Goal: Transaction & Acquisition: Download file/media

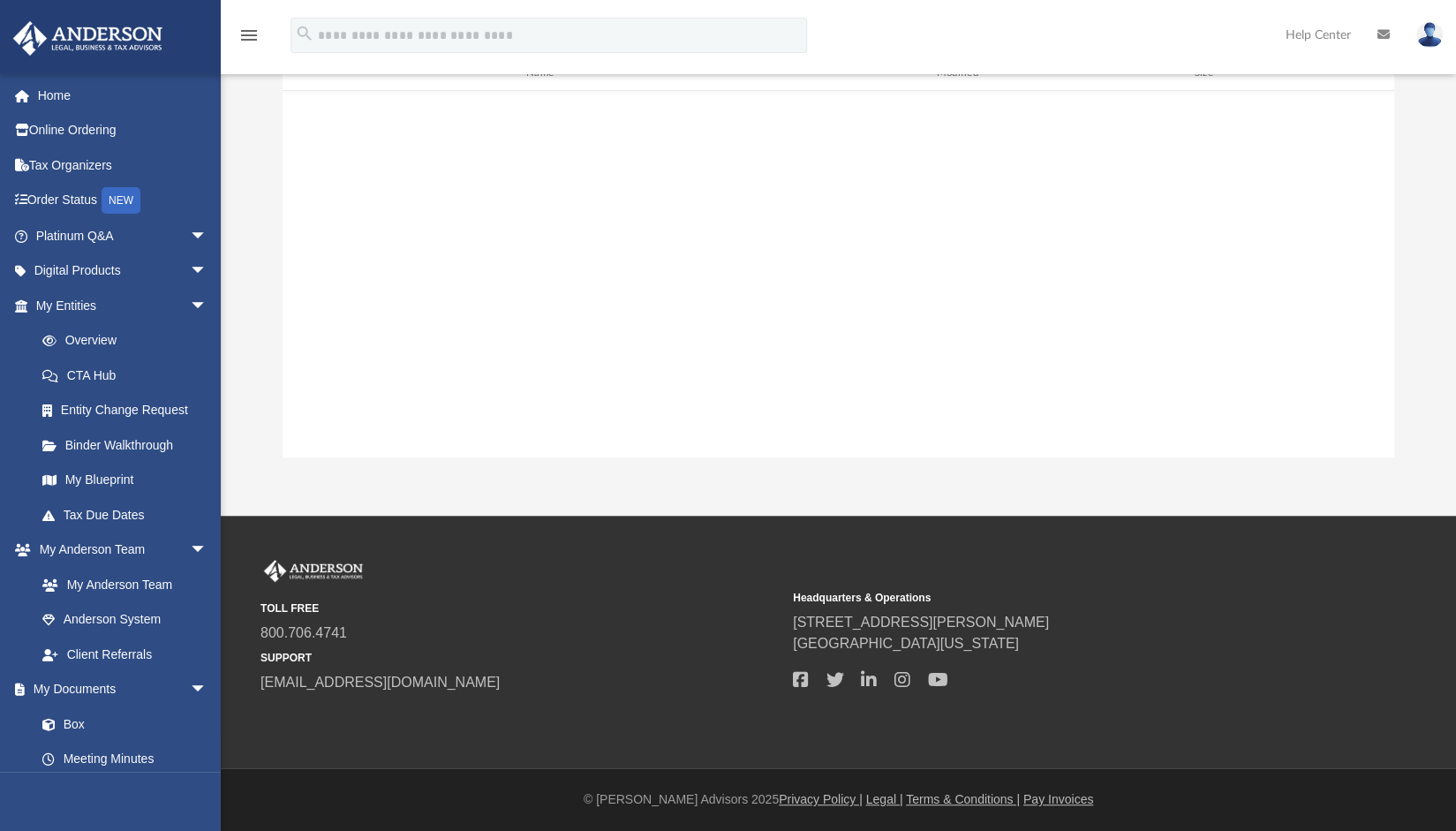
scroll to position [387, 1097]
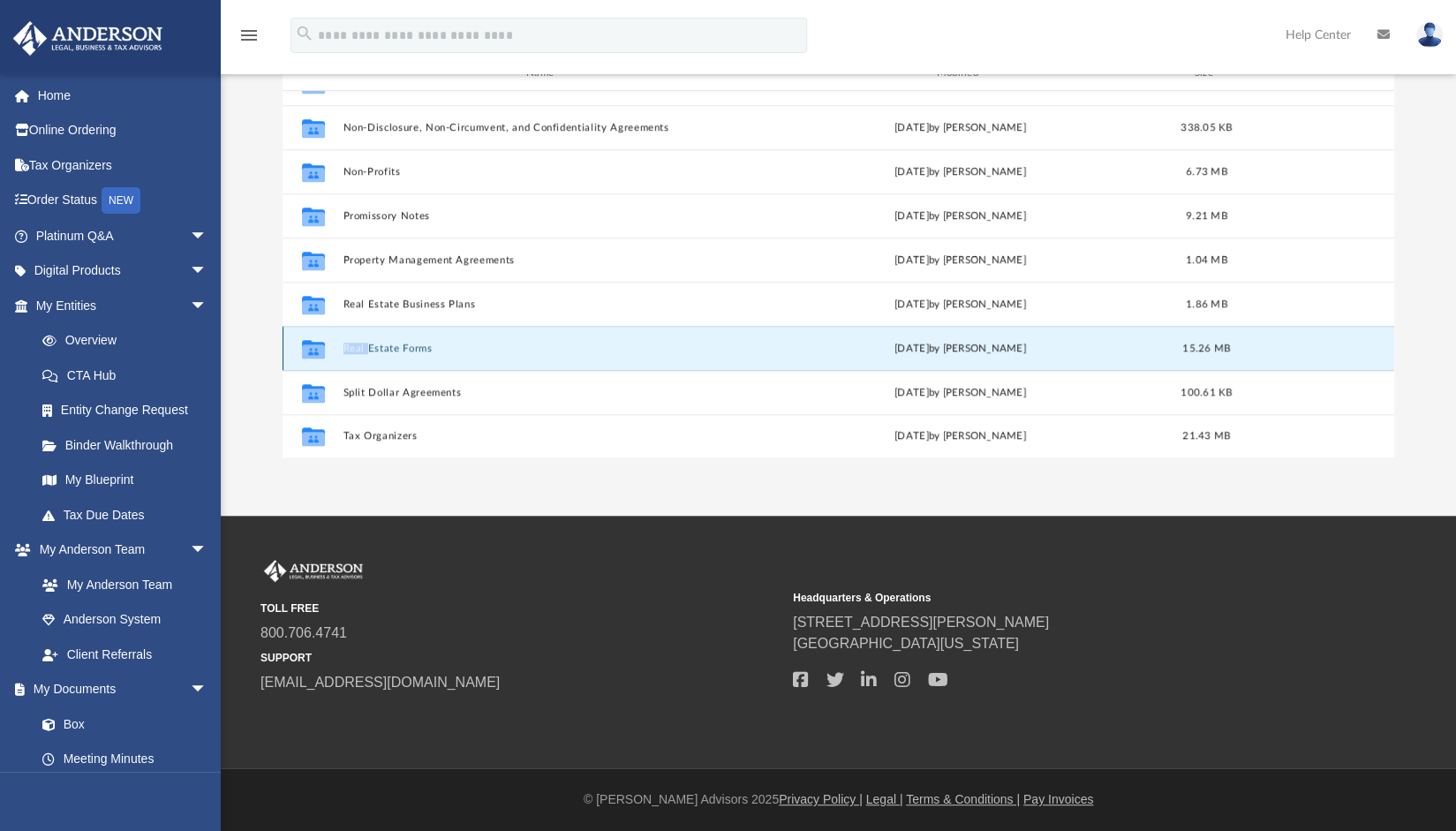
click at [400, 343] on button "Real Estate Forms" at bounding box center [545, 348] width 406 height 11
click at [316, 351] on icon "grid" at bounding box center [314, 351] width 23 height 14
click at [392, 352] on button "Real Estate Forms" at bounding box center [545, 348] width 406 height 11
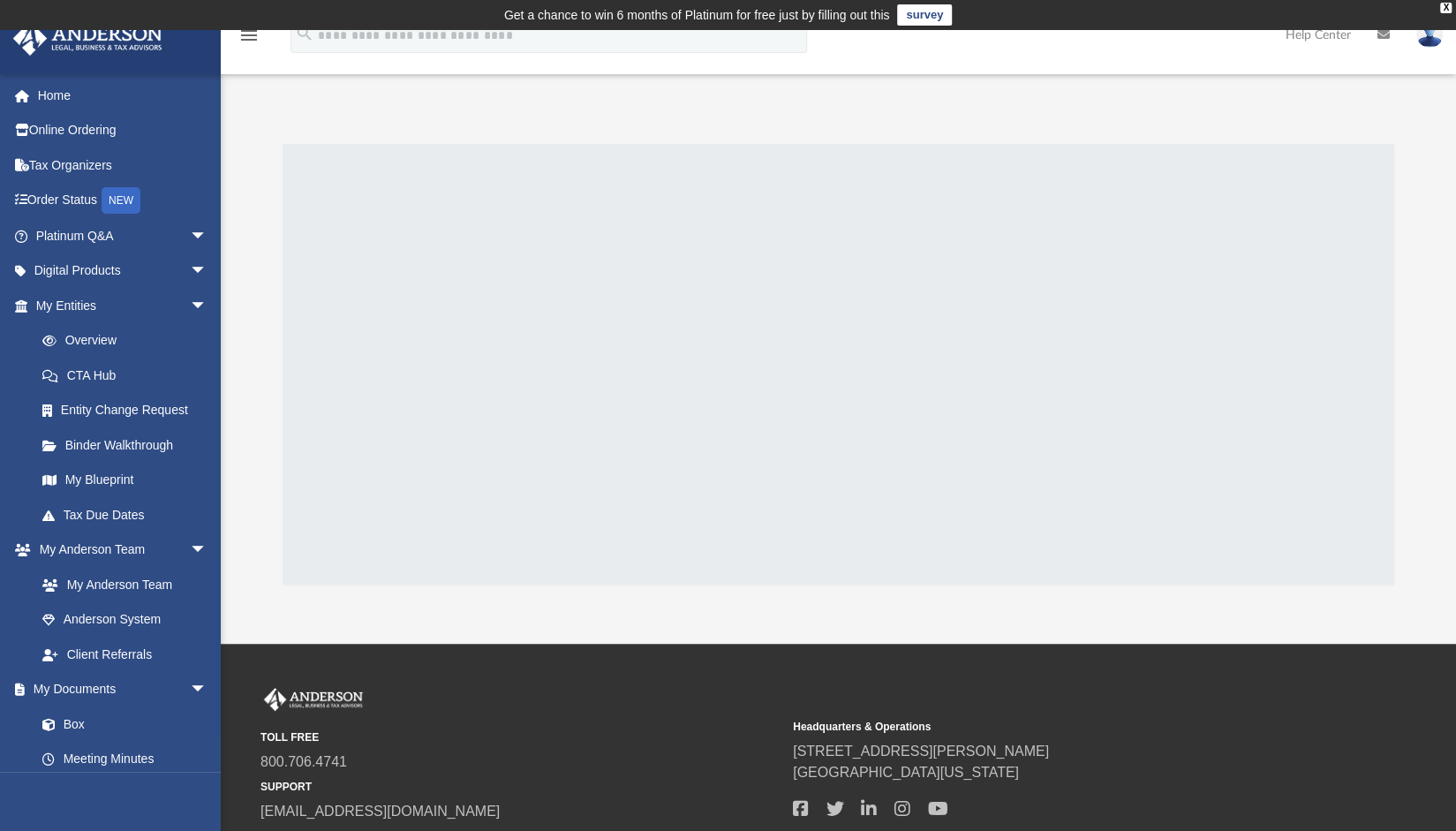
scroll to position [128, 0]
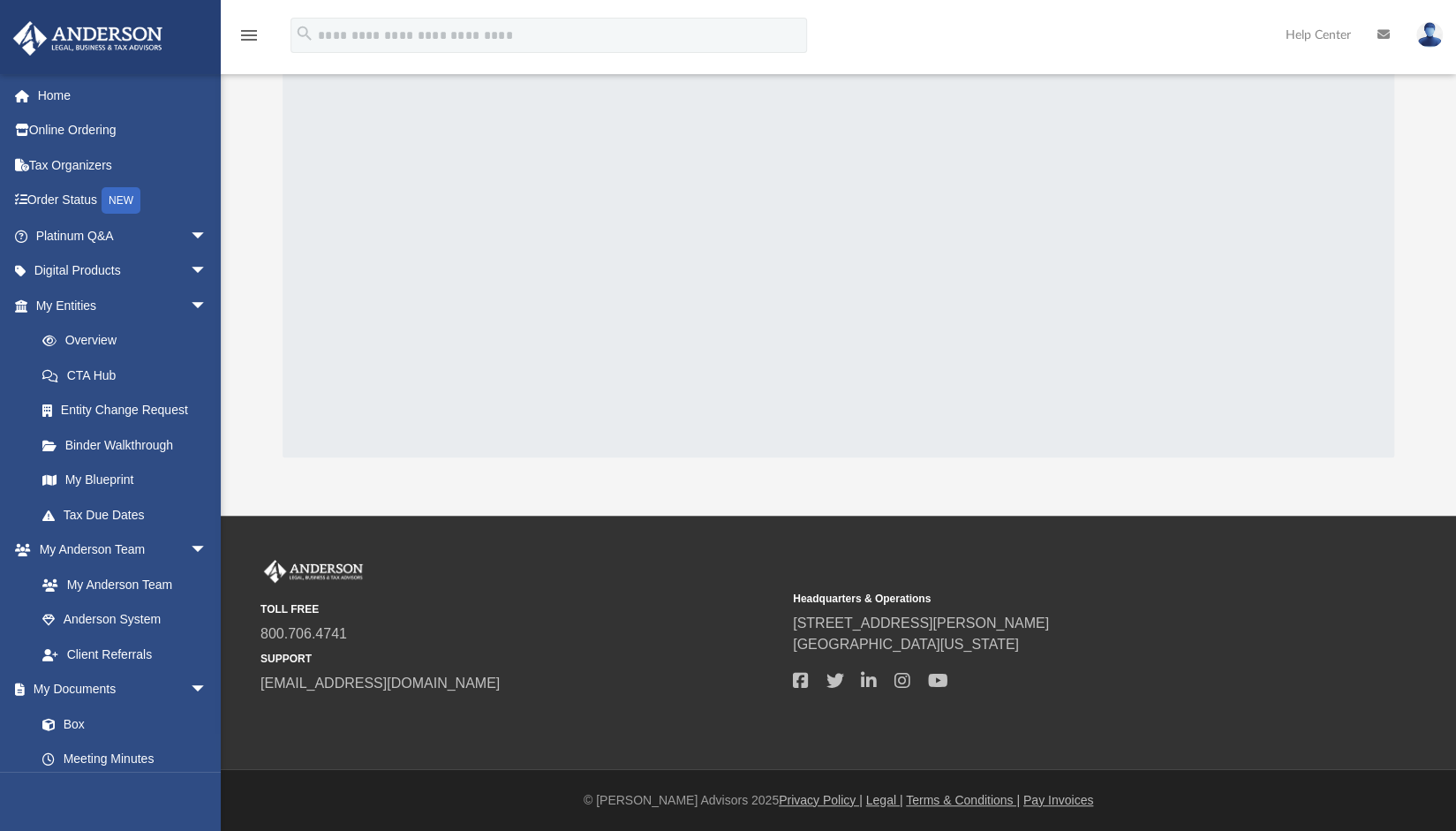
drag, startPoint x: 0, startPoint y: 0, endPoint x: 1040, endPoint y: 648, distance: 1225.4
click at [1040, 648] on span "[GEOGRAPHIC_DATA][US_STATE]" at bounding box center [1053, 645] width 520 height 21
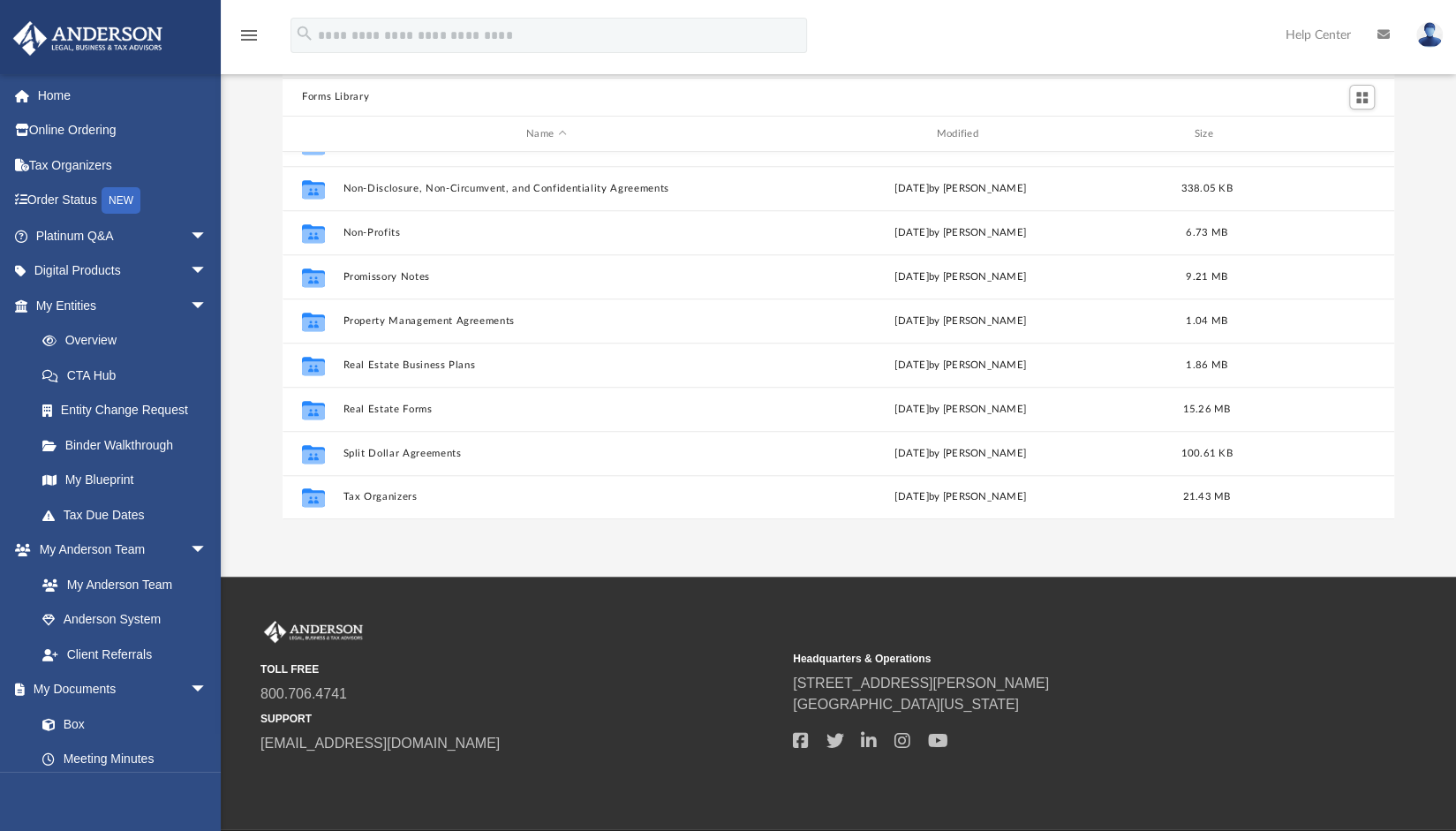
scroll to position [189, 0]
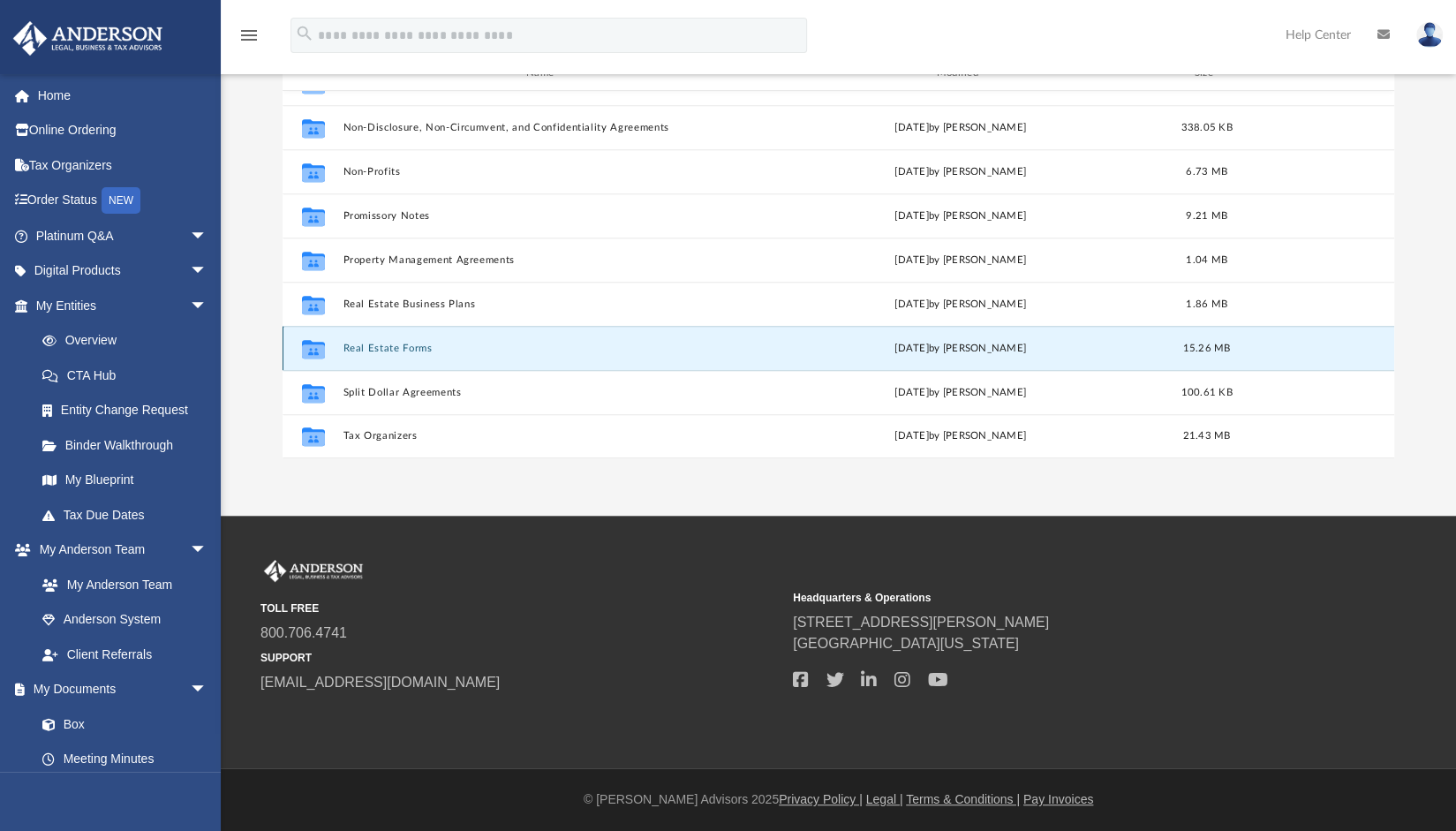
click at [385, 345] on button "Real Estate Forms" at bounding box center [545, 348] width 406 height 11
click at [318, 344] on icon "grid" at bounding box center [314, 351] width 23 height 14
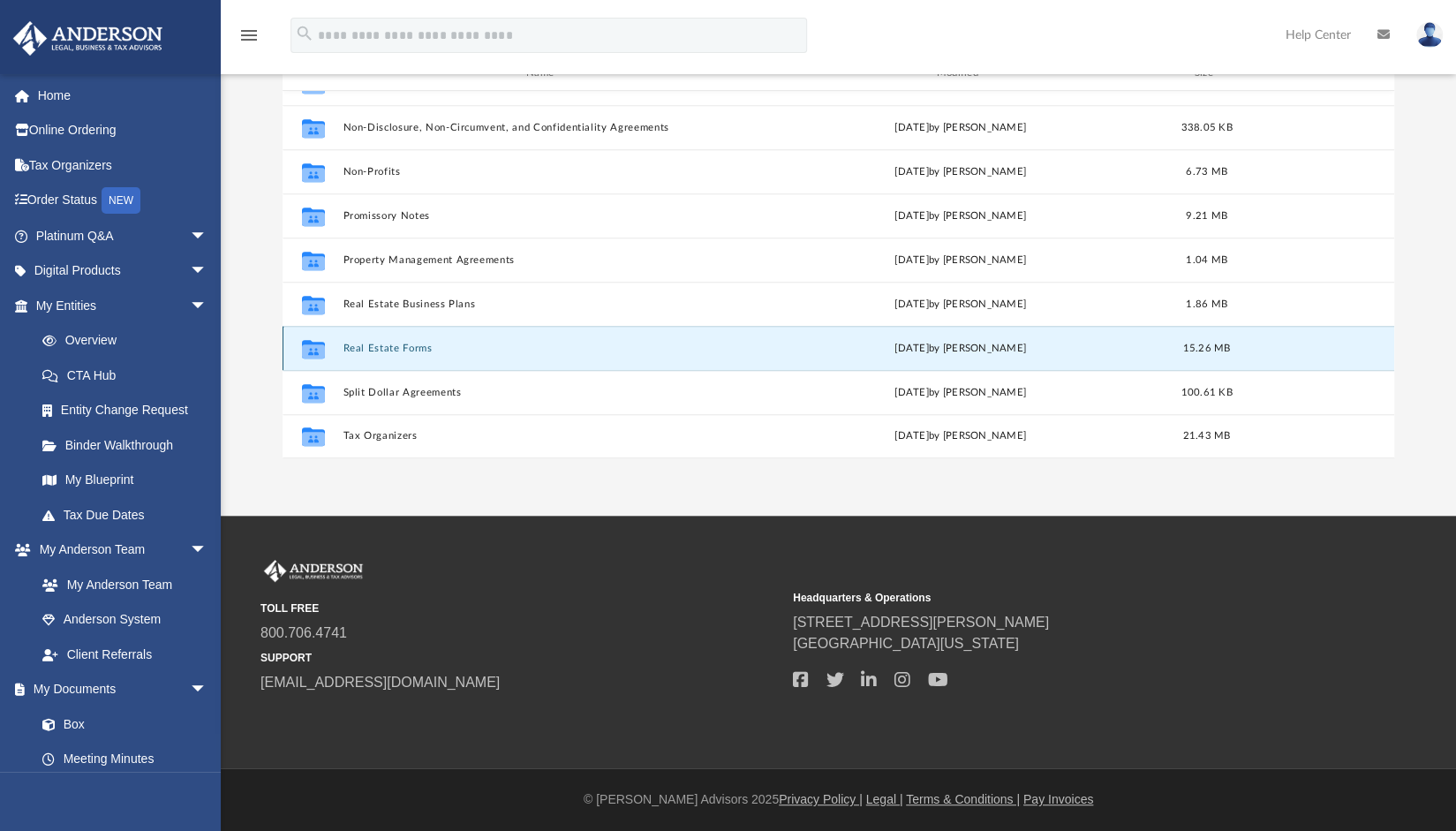
drag, startPoint x: 362, startPoint y: 345, endPoint x: 338, endPoint y: 349, distance: 24.3
click at [338, 349] on div "Collaborated Folder Real Estate Forms [DATE] by [PERSON_NAME] 15.26 MB" at bounding box center [838, 348] width 1112 height 44
click at [313, 340] on icon "Collaborated Folder" at bounding box center [314, 349] width 29 height 29
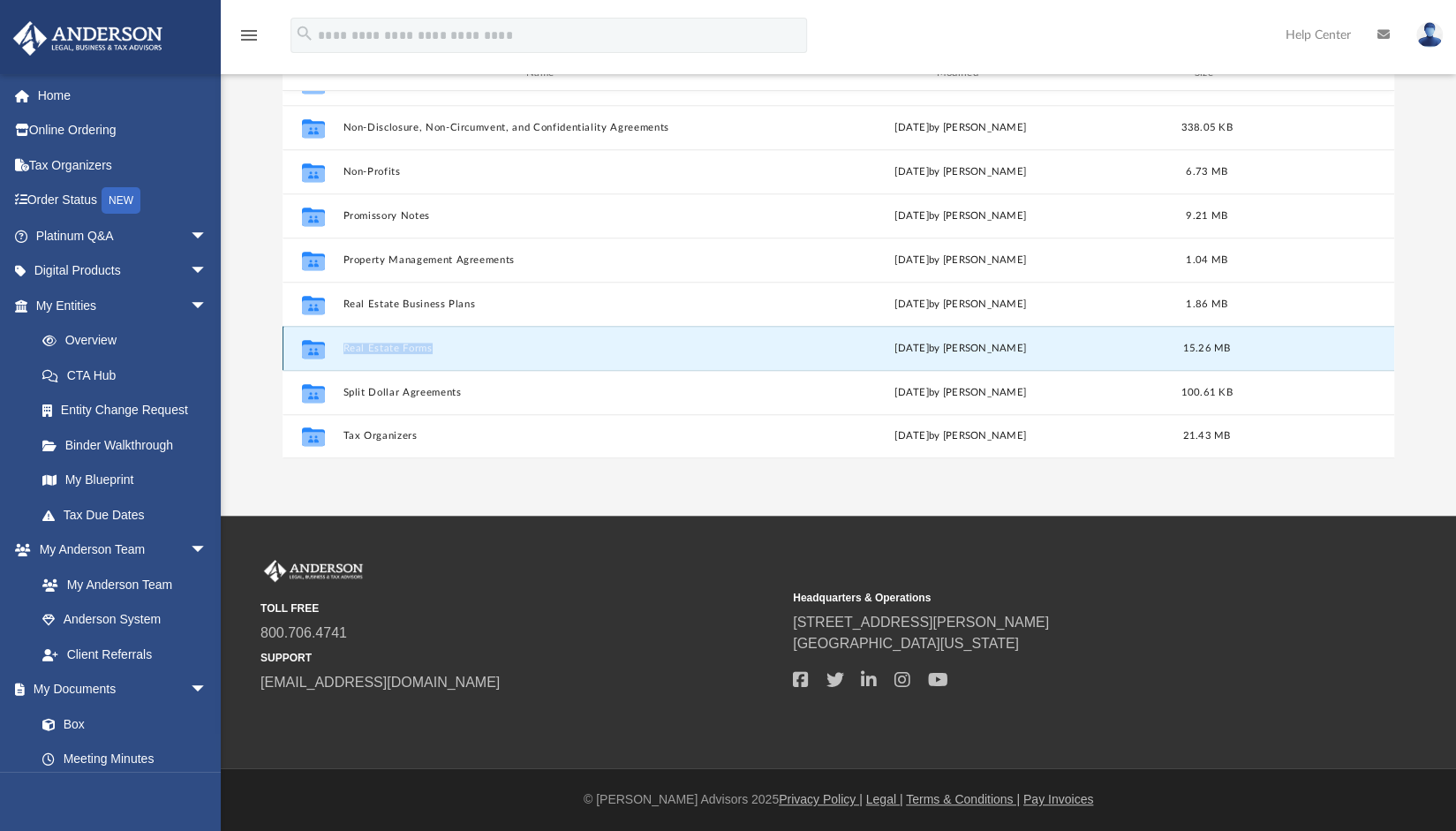
click at [313, 340] on icon "Collaborated Folder" at bounding box center [314, 349] width 29 height 29
click at [315, 342] on icon "Collaborated Folder" at bounding box center [314, 349] width 29 height 29
click at [315, 342] on icon "grid" at bounding box center [314, 348] width 23 height 18
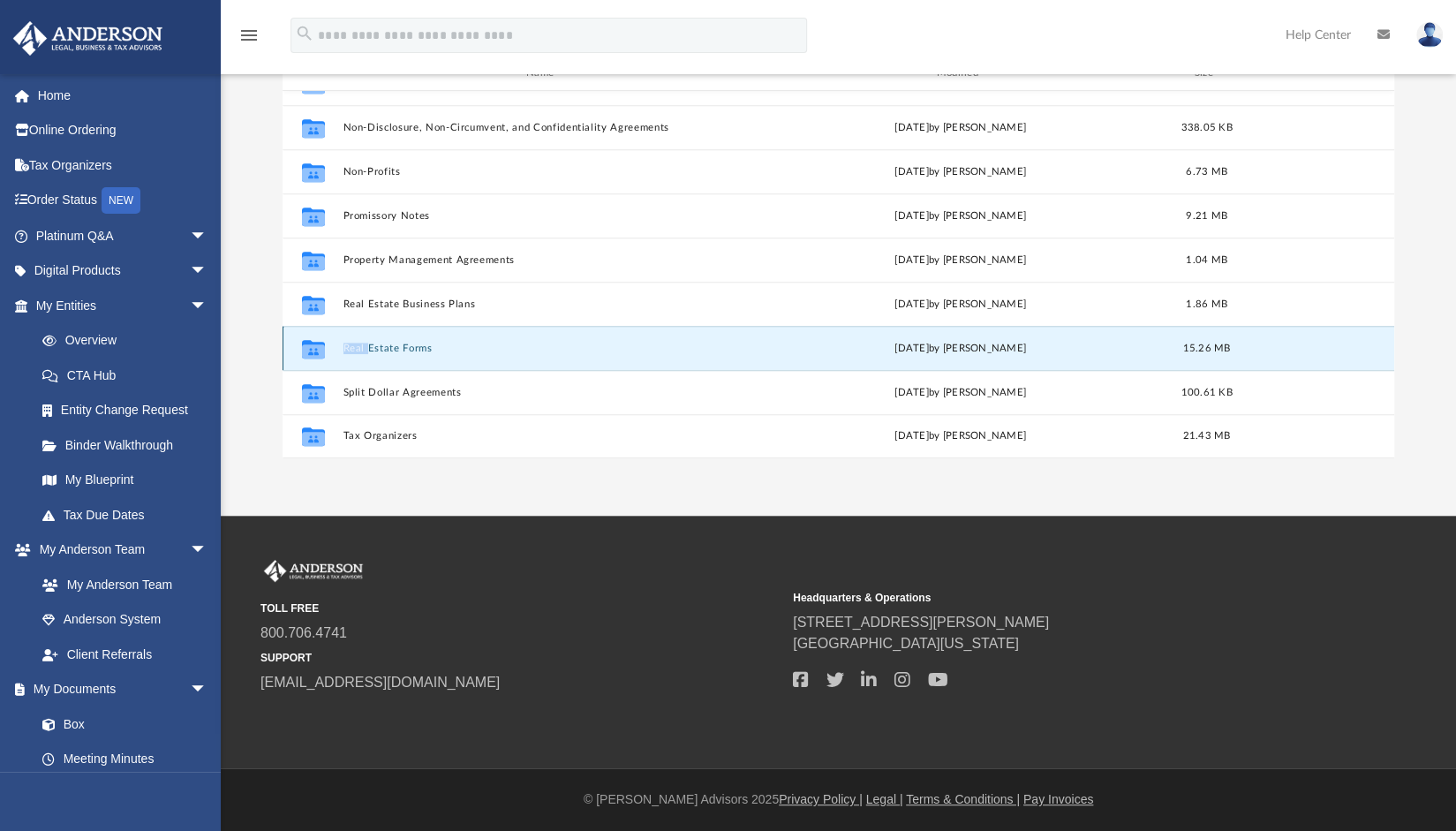
click at [315, 342] on icon "grid" at bounding box center [314, 348] width 23 height 18
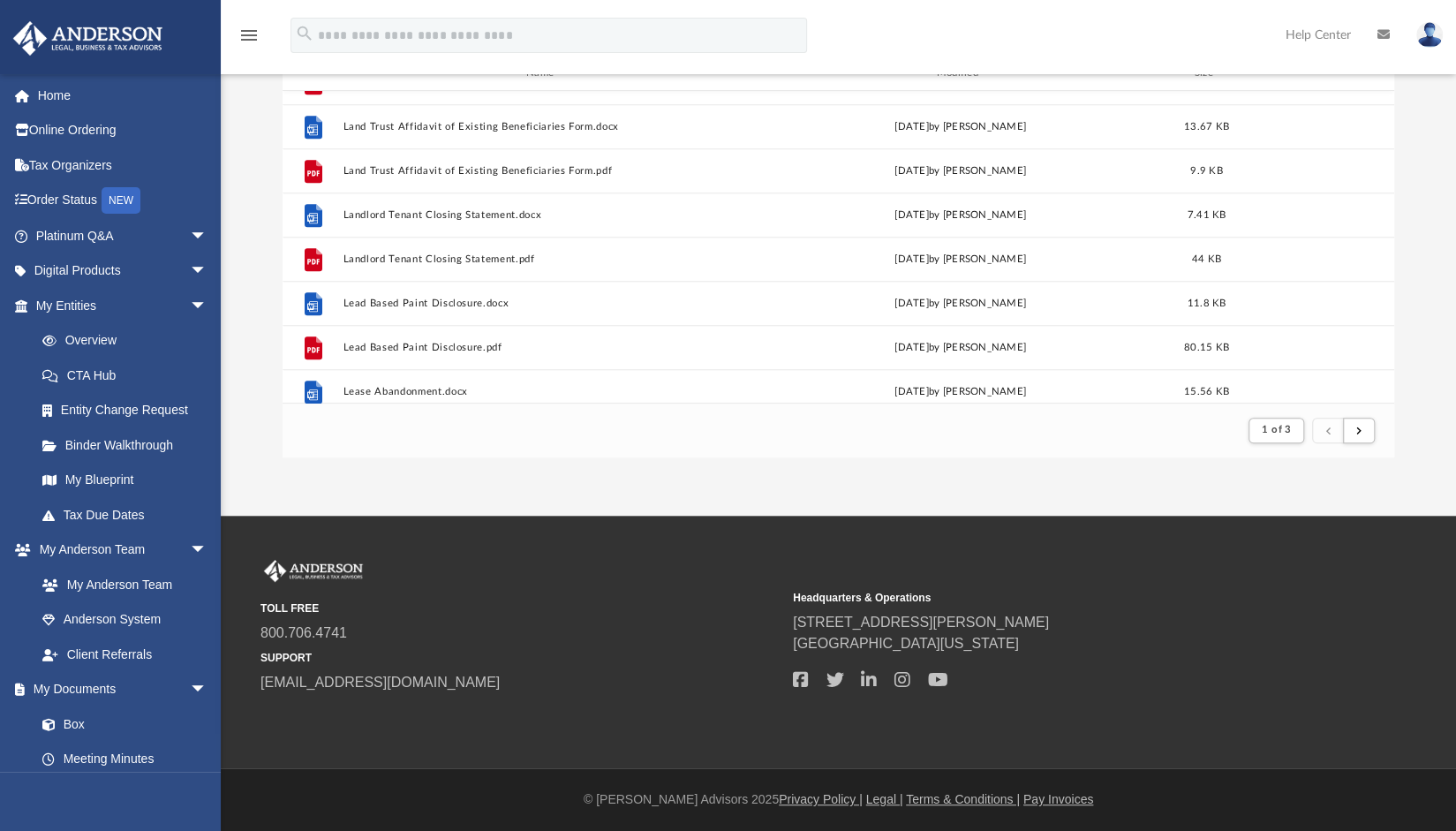
scroll to position [569, 0]
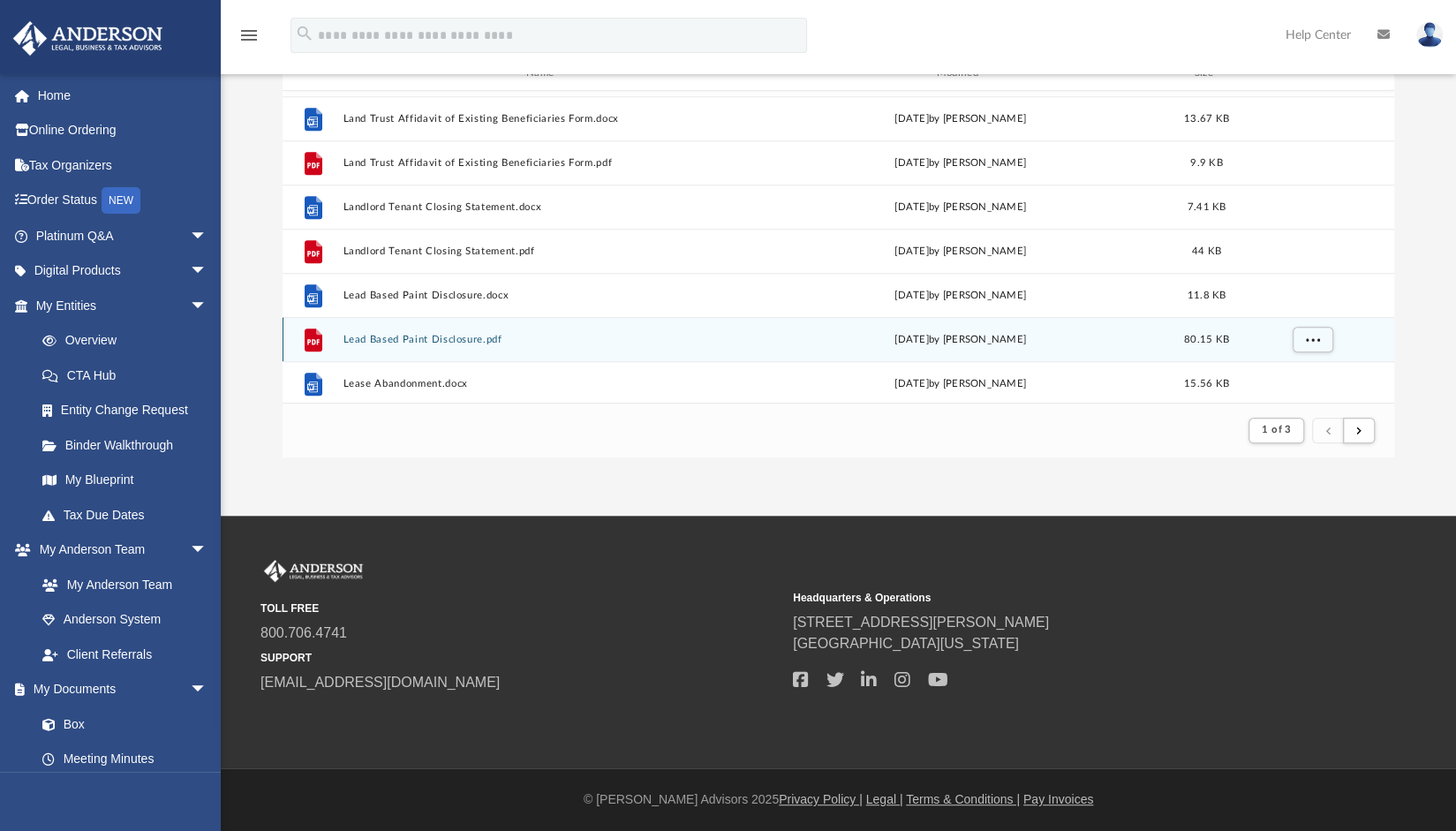
drag, startPoint x: 315, startPoint y: 342, endPoint x: 721, endPoint y: 319, distance: 406.7
click at [721, 319] on div "File Lead Based Paint Disclosure.pdf Wed Oct 5 2022 by Mary Acree 80.15 KB" at bounding box center [838, 339] width 1112 height 44
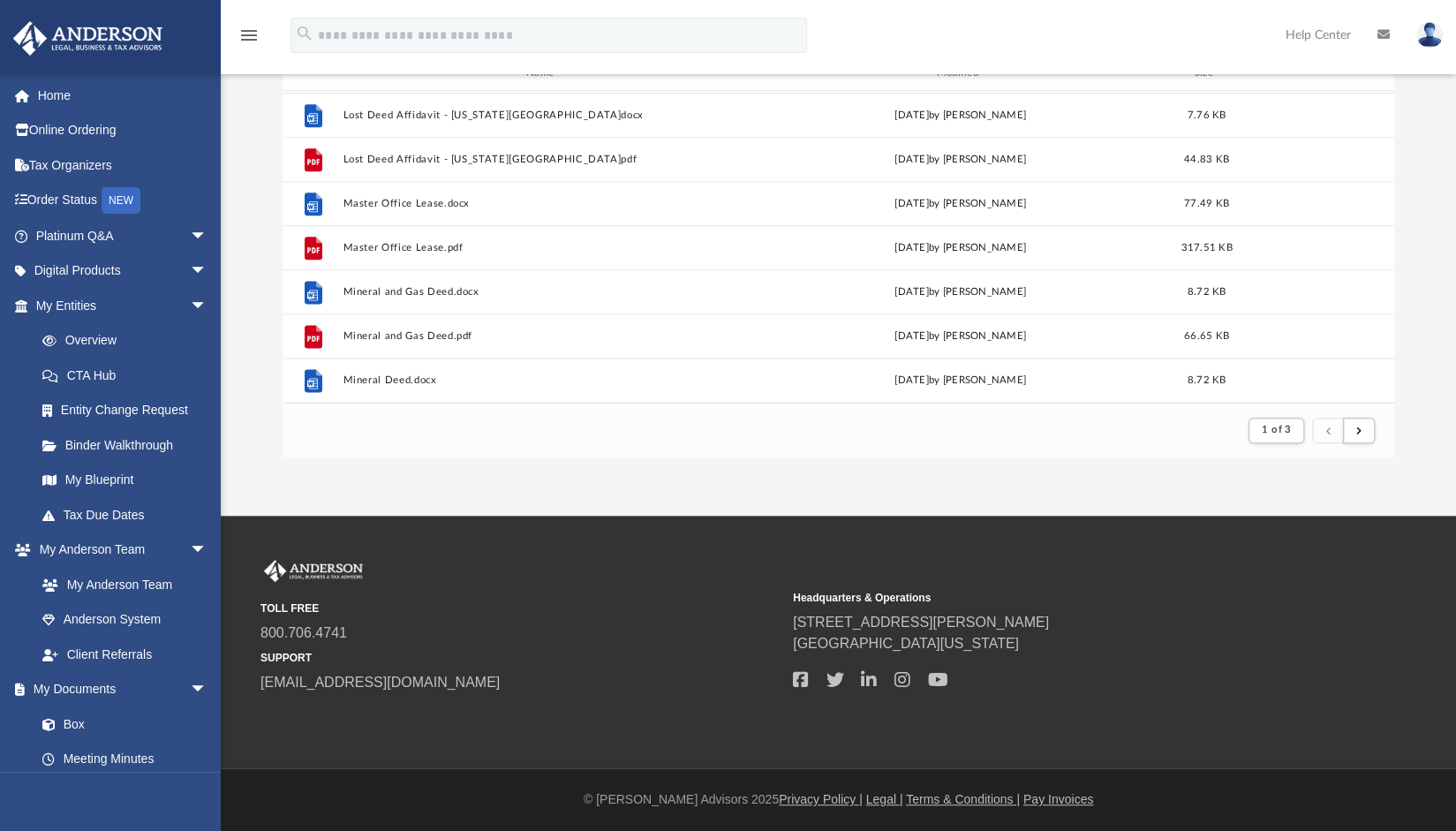
scroll to position [1896, 0]
click at [1357, 433] on span "submit" at bounding box center [1359, 429] width 6 height 10
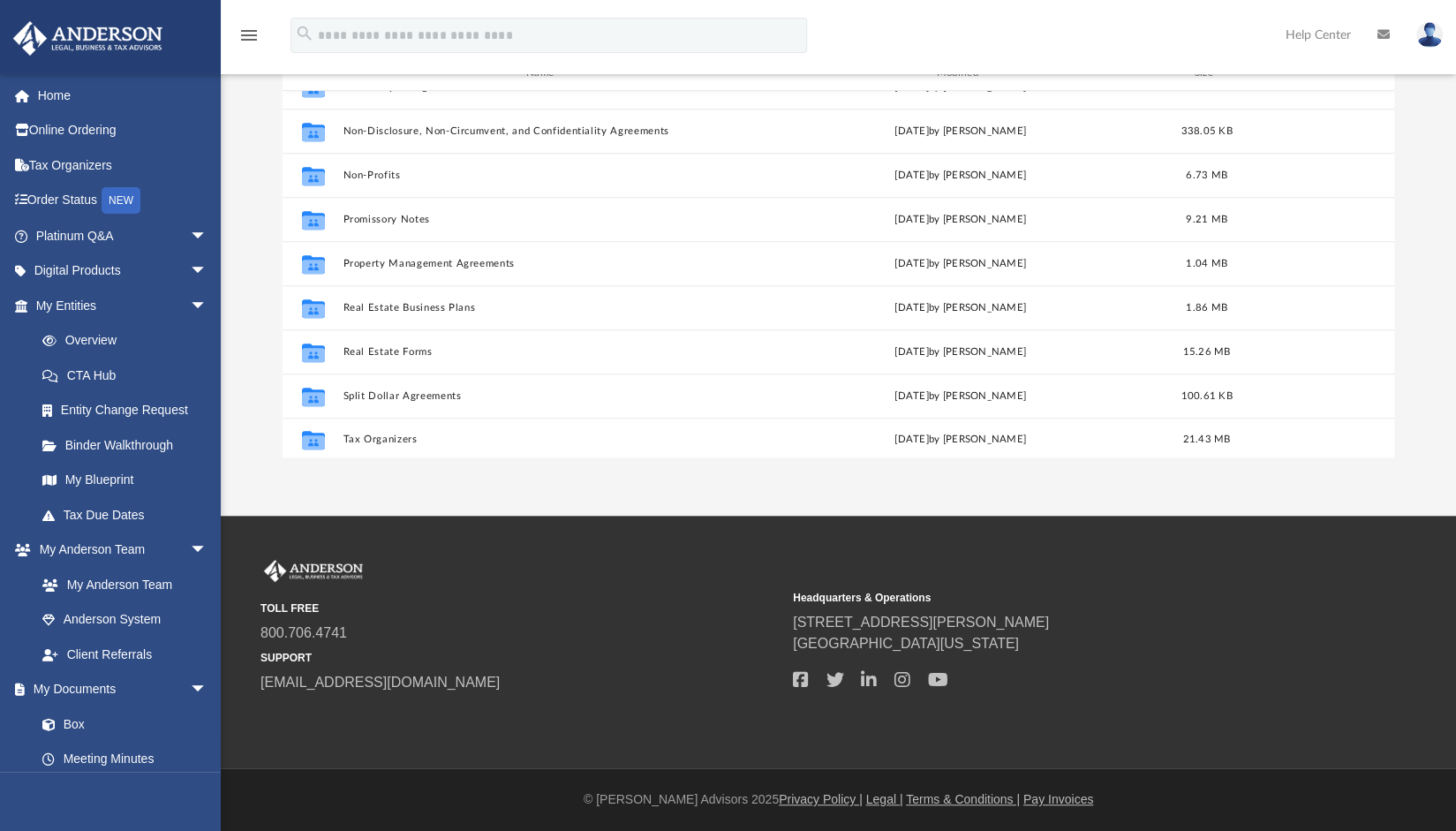
scroll to position [958, 0]
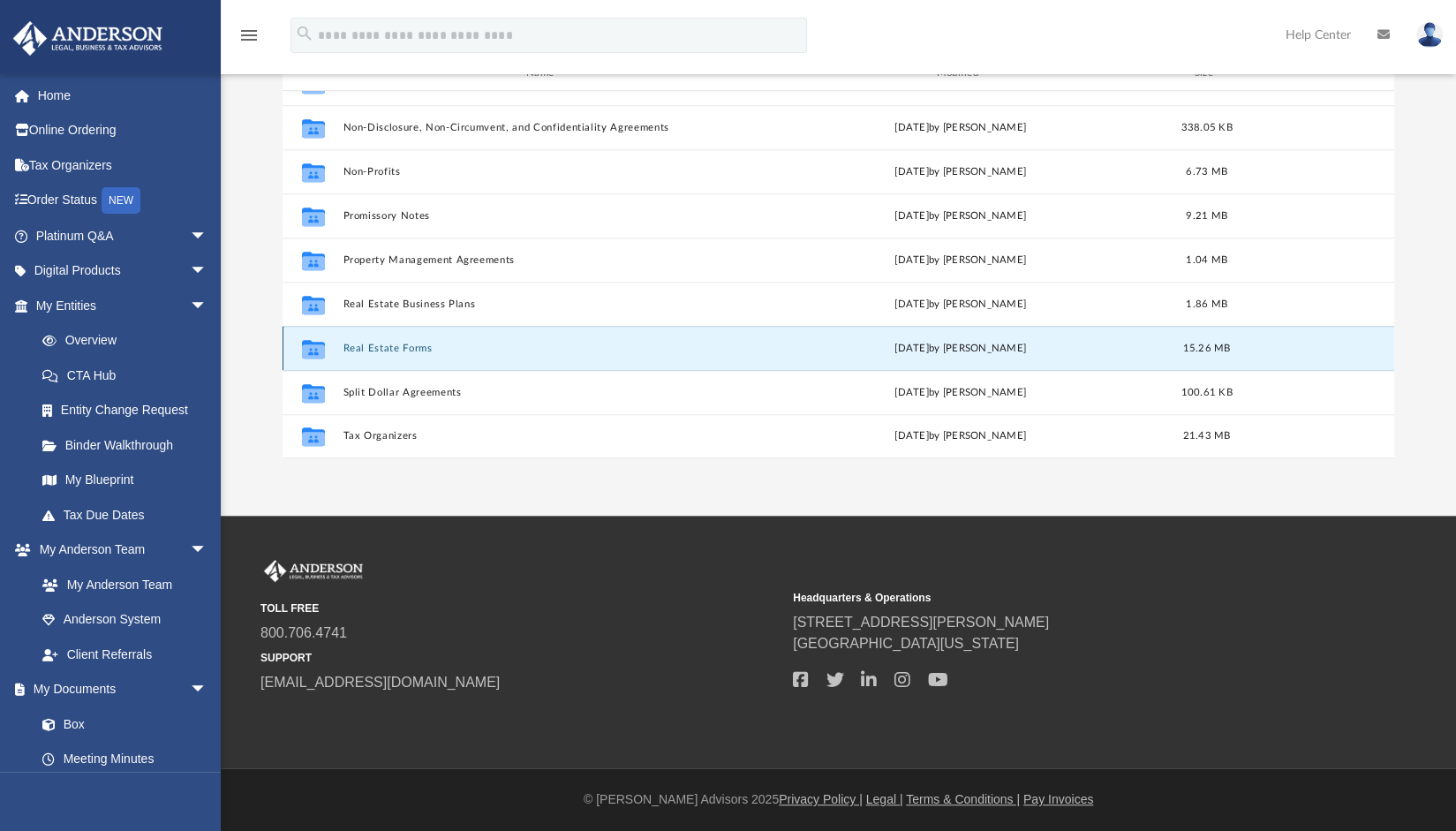
click at [415, 346] on button "Real Estate Forms" at bounding box center [545, 348] width 406 height 11
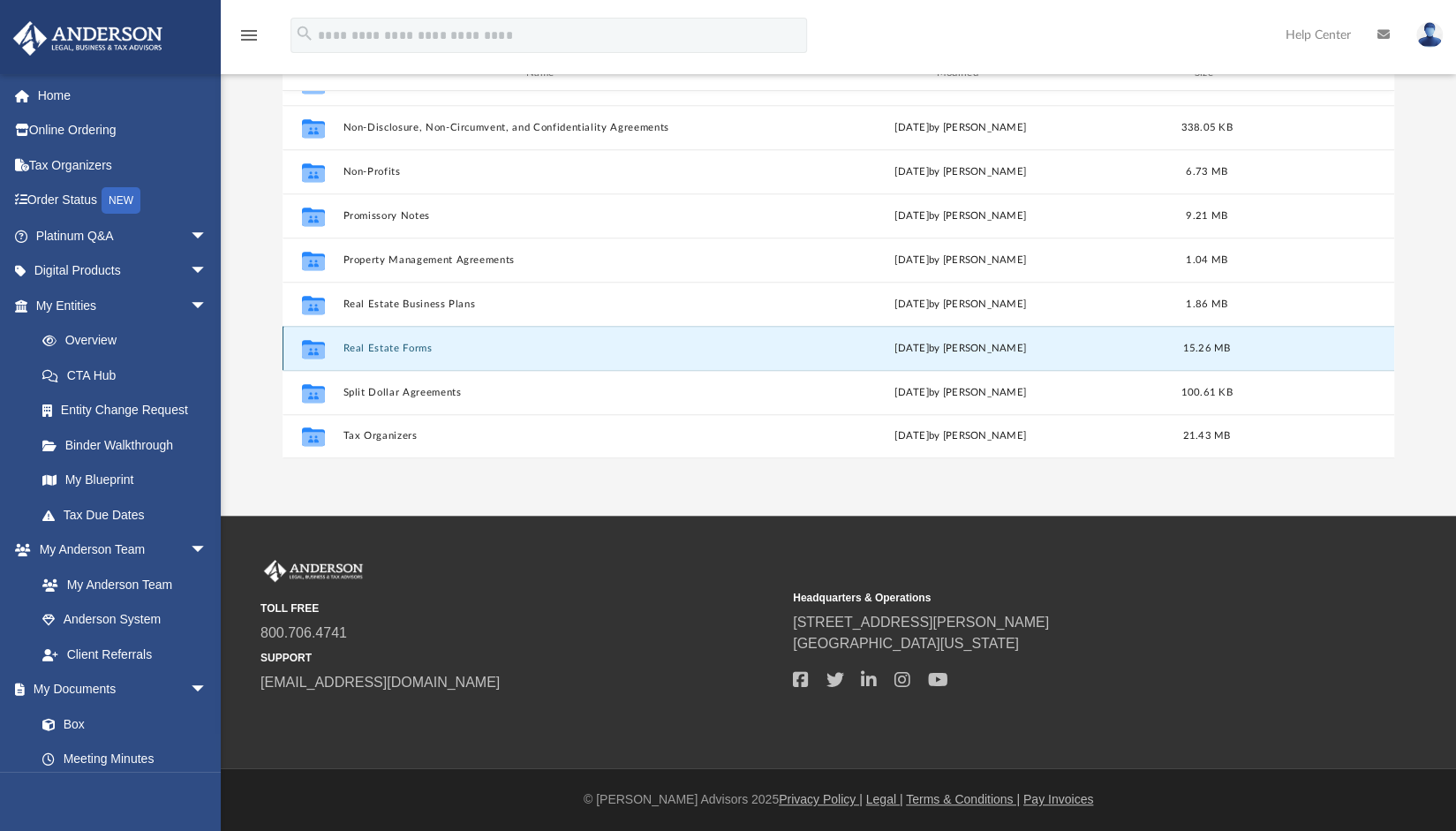
drag, startPoint x: 316, startPoint y: 351, endPoint x: 375, endPoint y: 339, distance: 60.2
click at [375, 339] on div "Collaborated Folder Real Estate Forms [DATE] by [PERSON_NAME] 15.26 MB" at bounding box center [838, 348] width 1112 height 44
click at [316, 347] on icon "grid" at bounding box center [314, 348] width 23 height 18
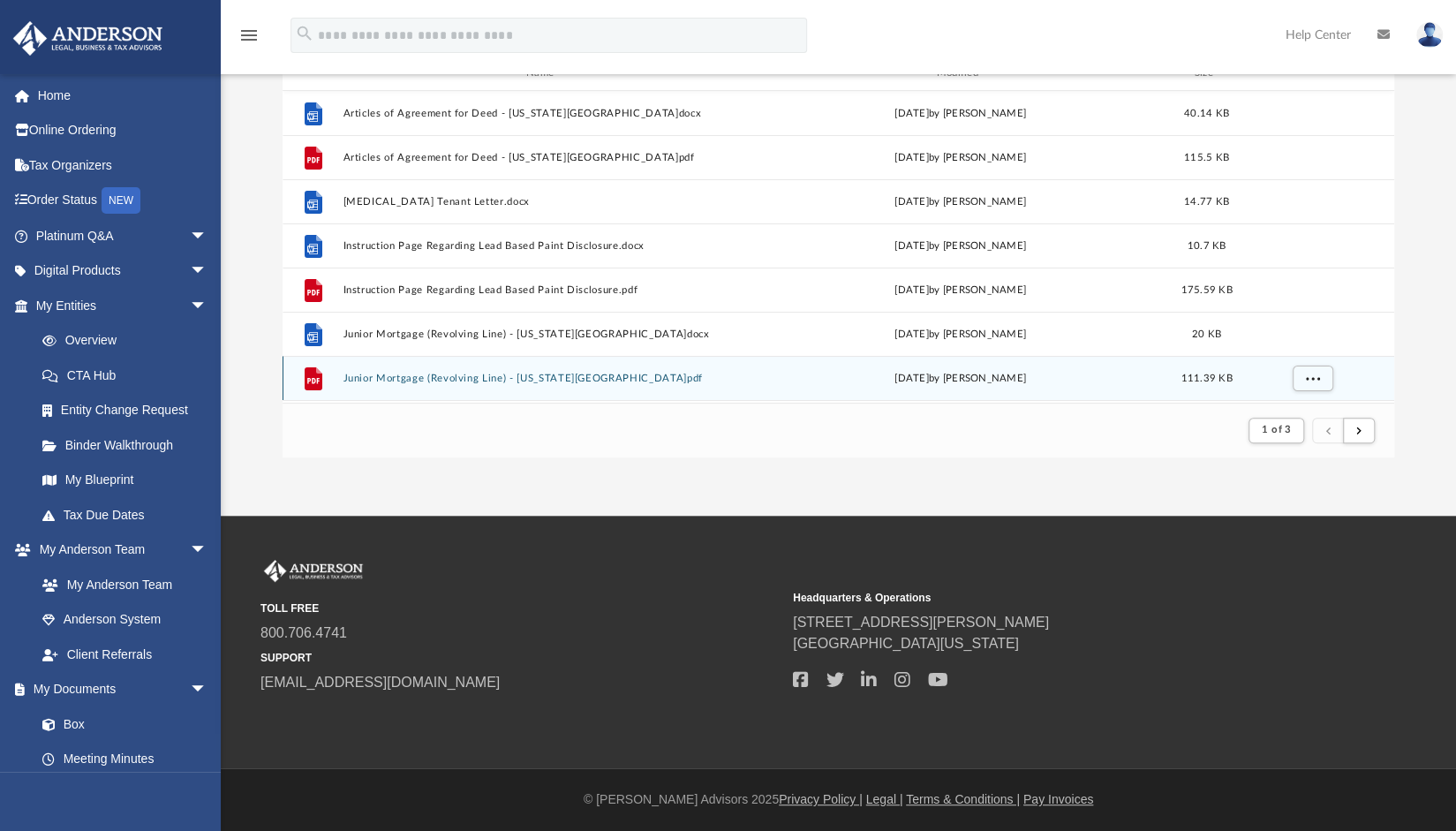
scroll to position [0, 0]
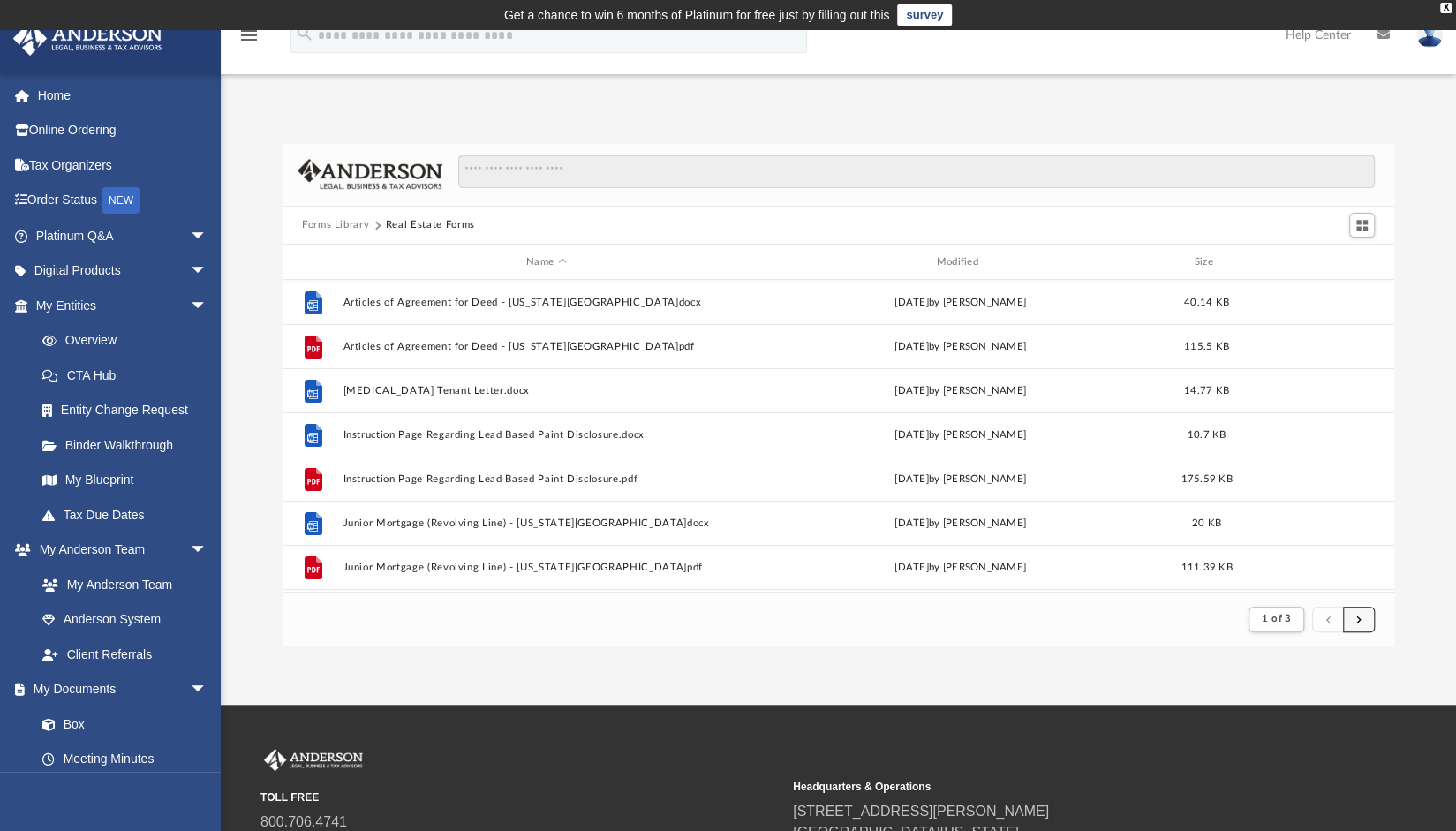
click at [1358, 614] on span "submit" at bounding box center [1359, 619] width 6 height 10
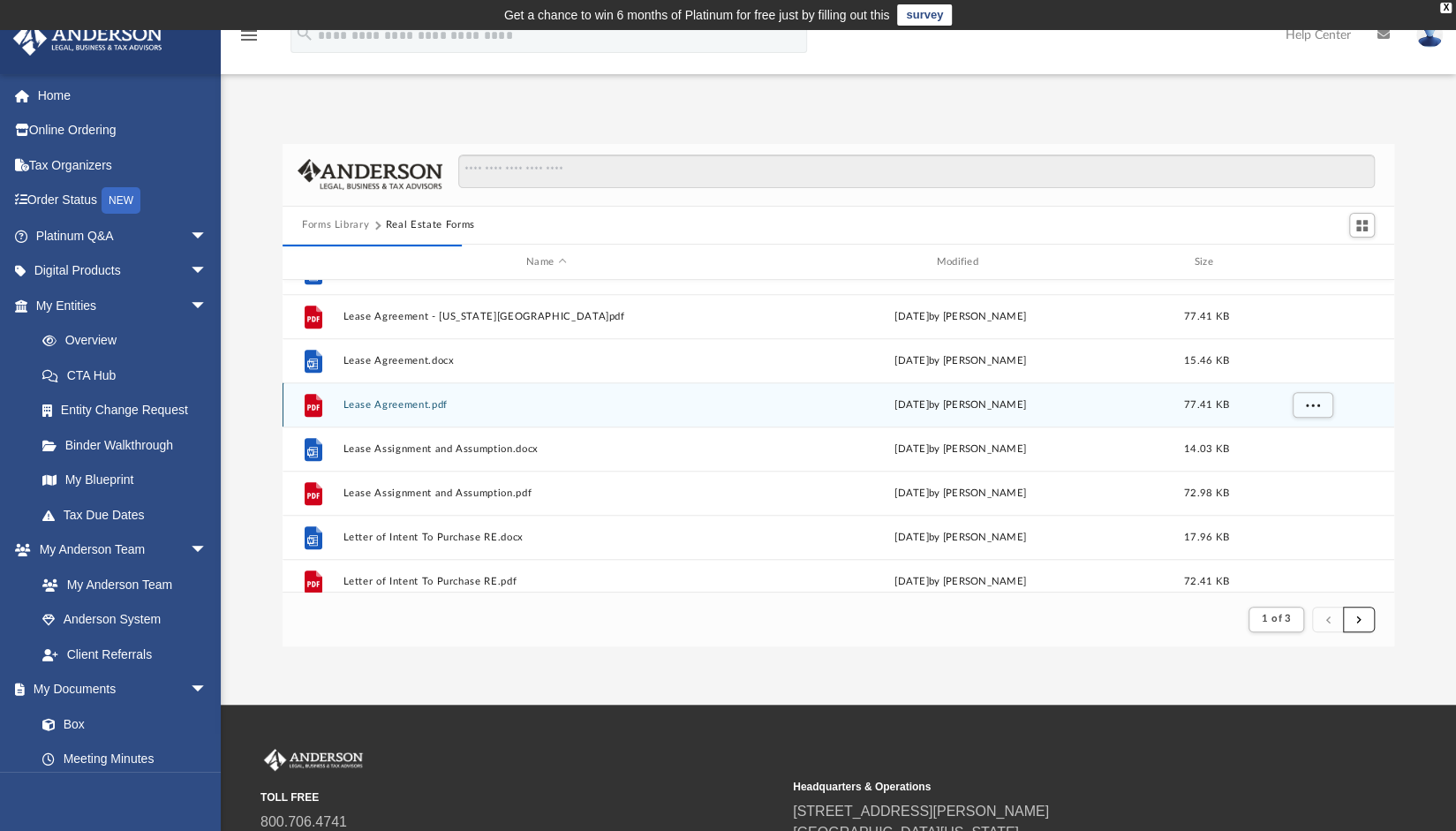
scroll to position [1045, 0]
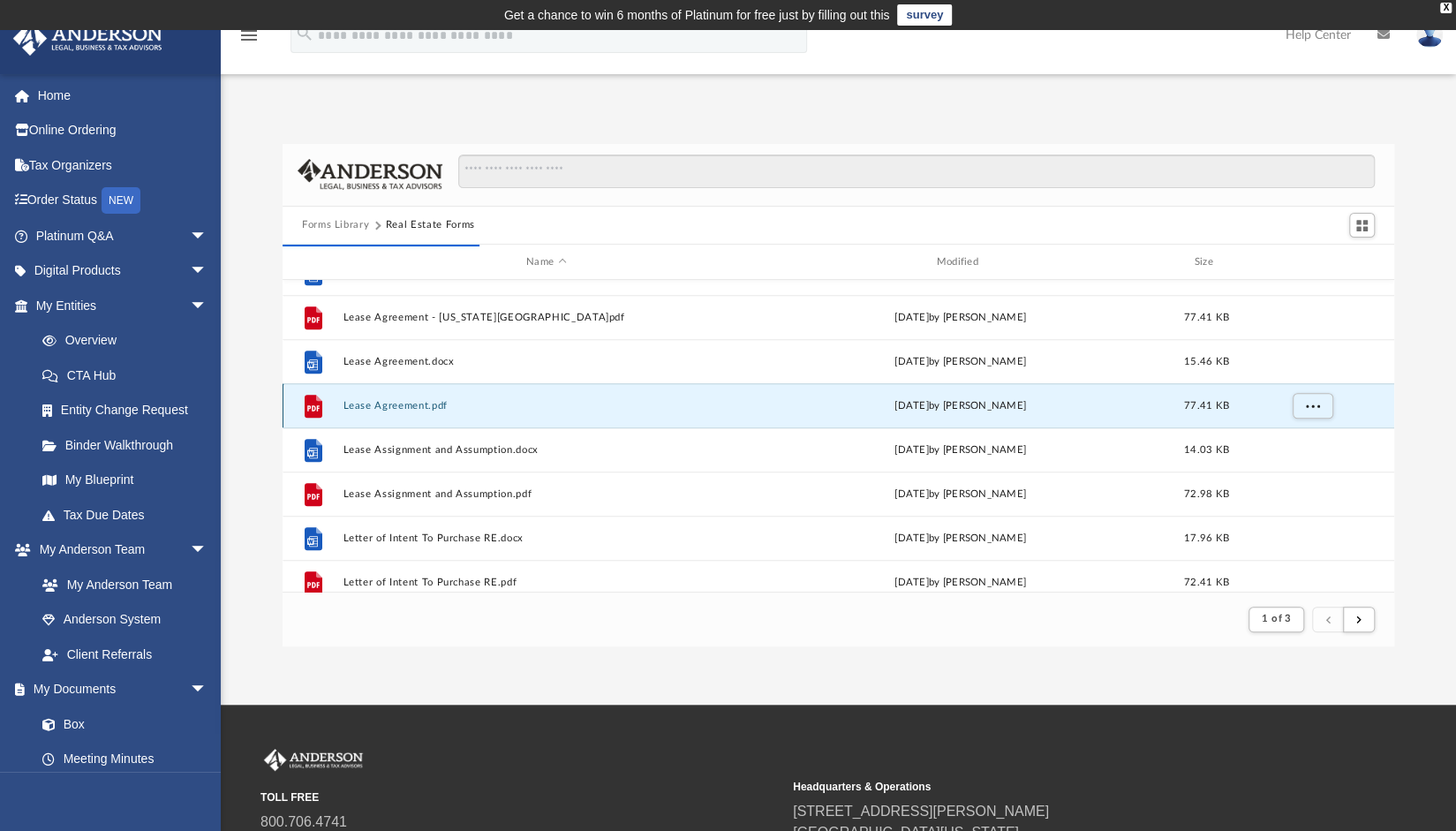
click at [417, 402] on button "Lease Agreement.pdf" at bounding box center [545, 405] width 406 height 11
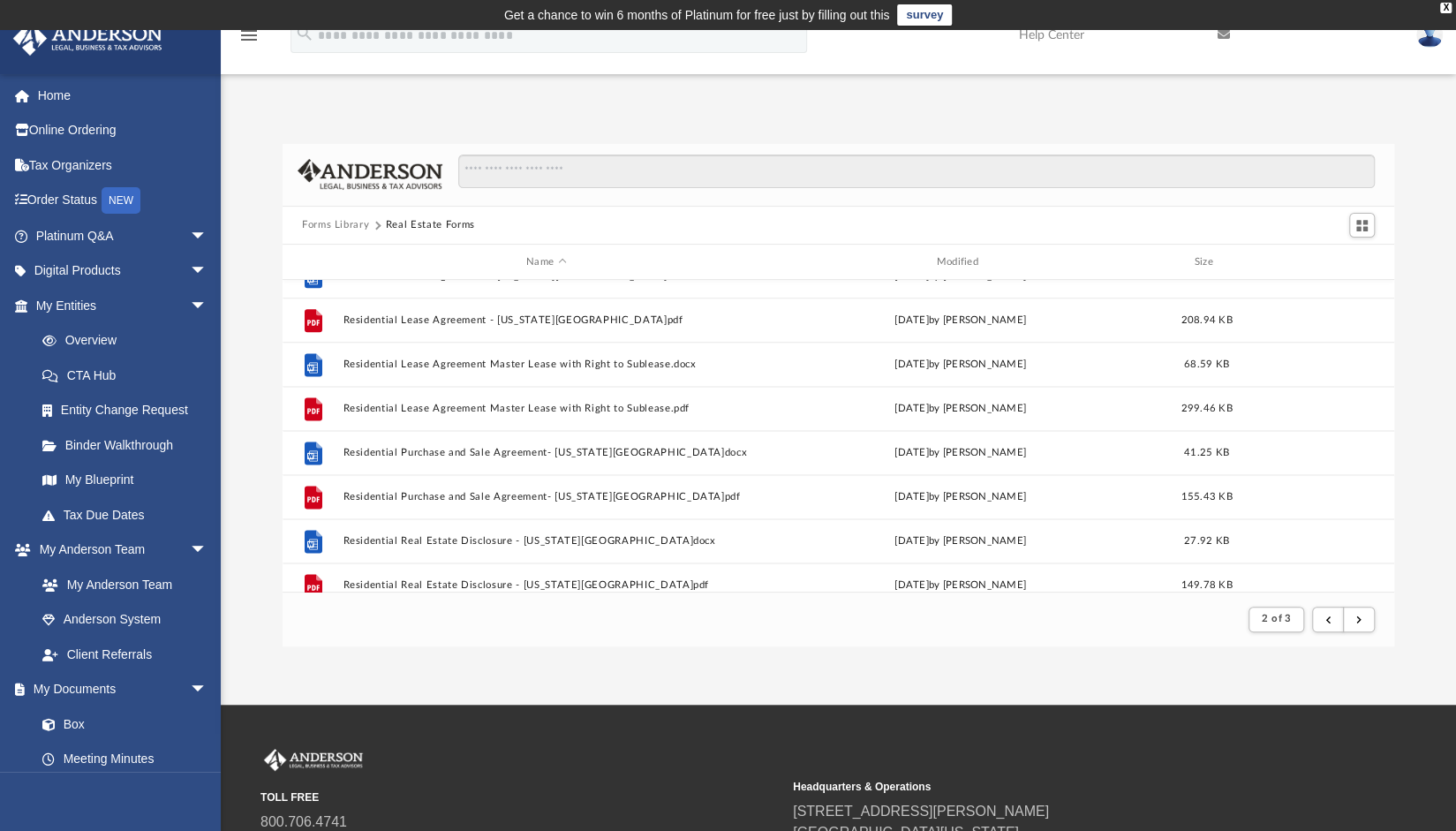
scroll to position [1560, 0]
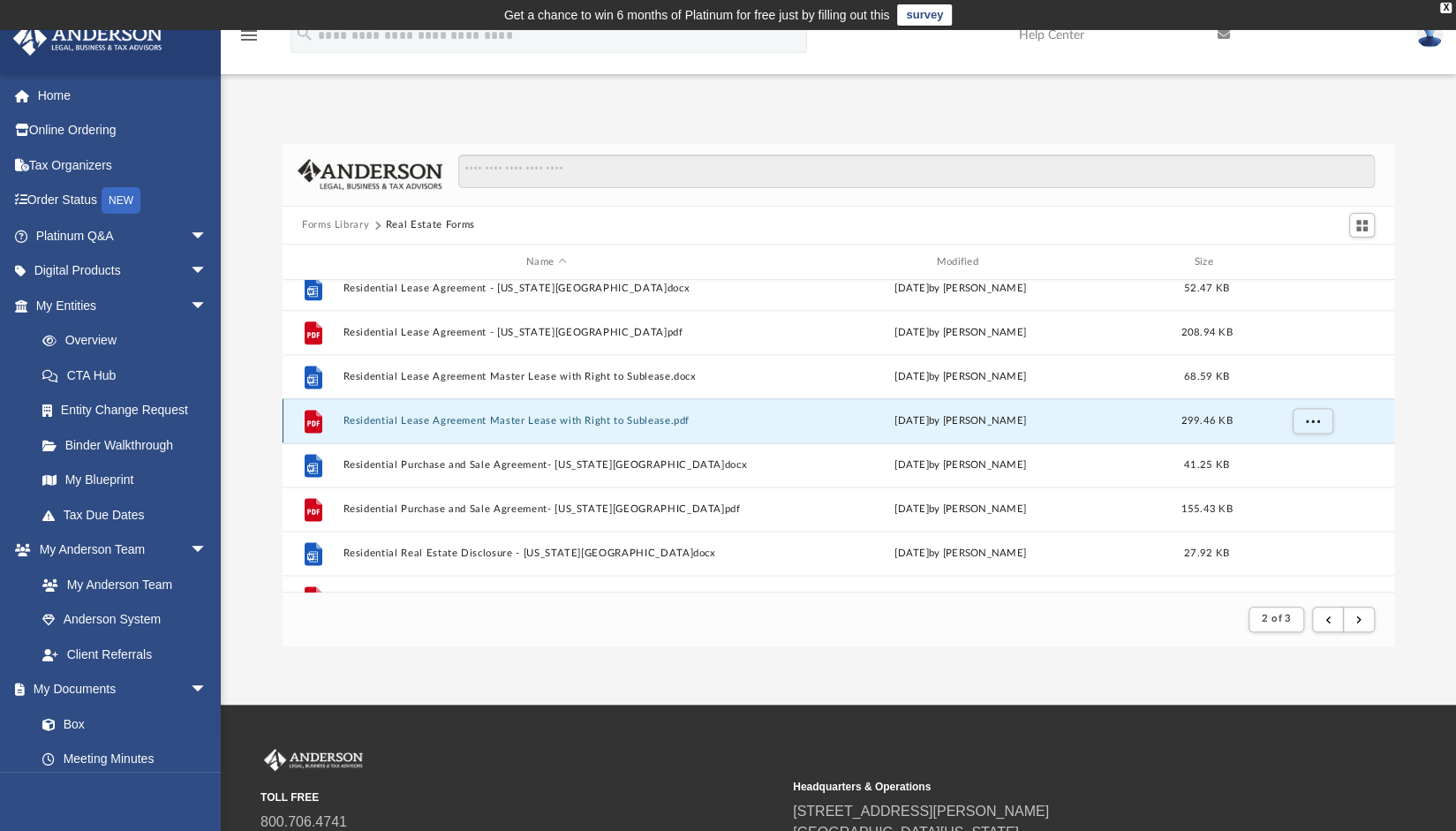
click at [425, 416] on button "Residential Lease Agreement Master Lease with Right to Sublease.pdf" at bounding box center [545, 421] width 406 height 11
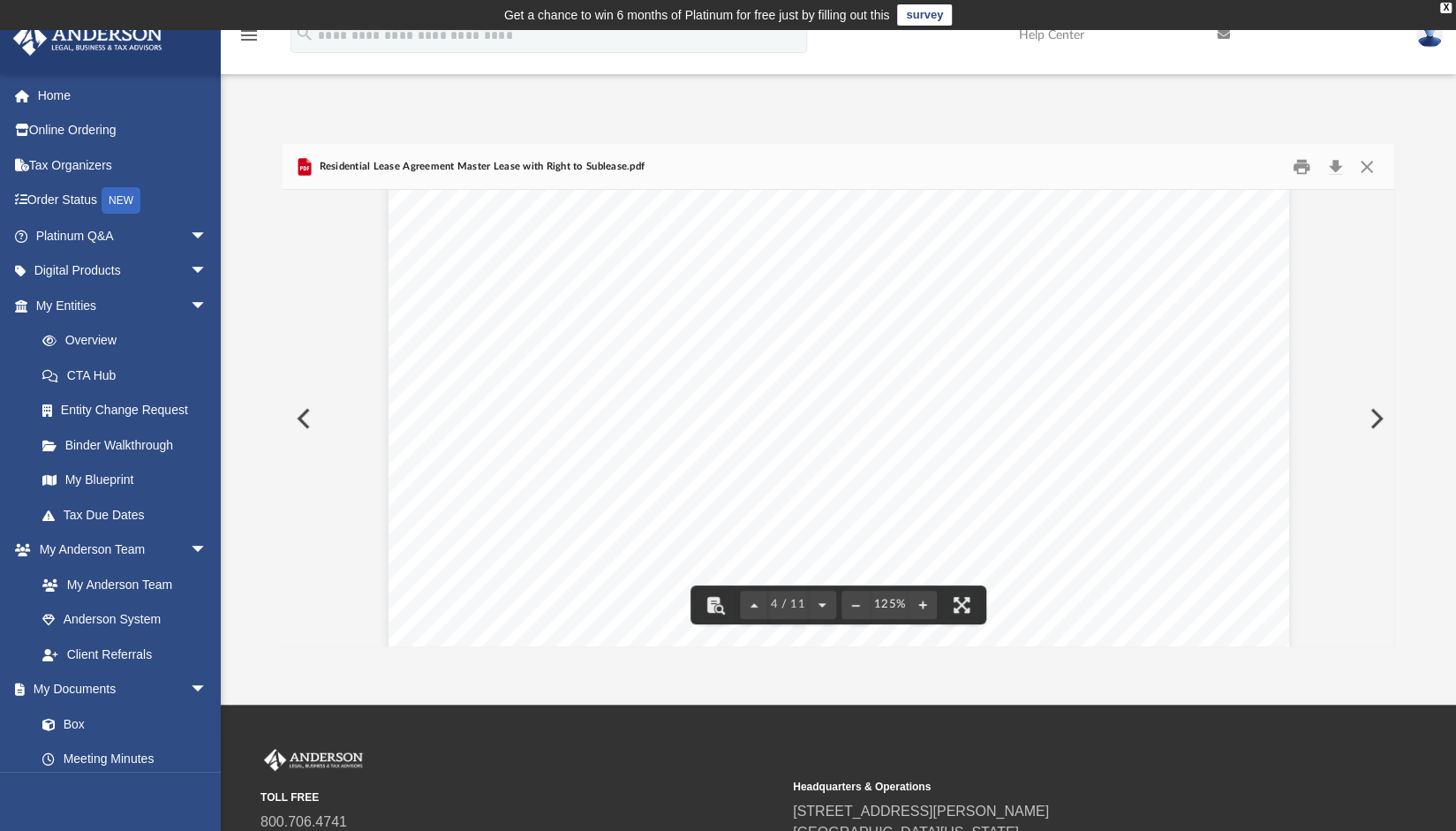
scroll to position [3799, 0]
click at [473, 524] on div "Page 4 of 11 for no less than one hundred thousand dollars ($100,000) of covera…" at bounding box center [838, 565] width 900 height 1166
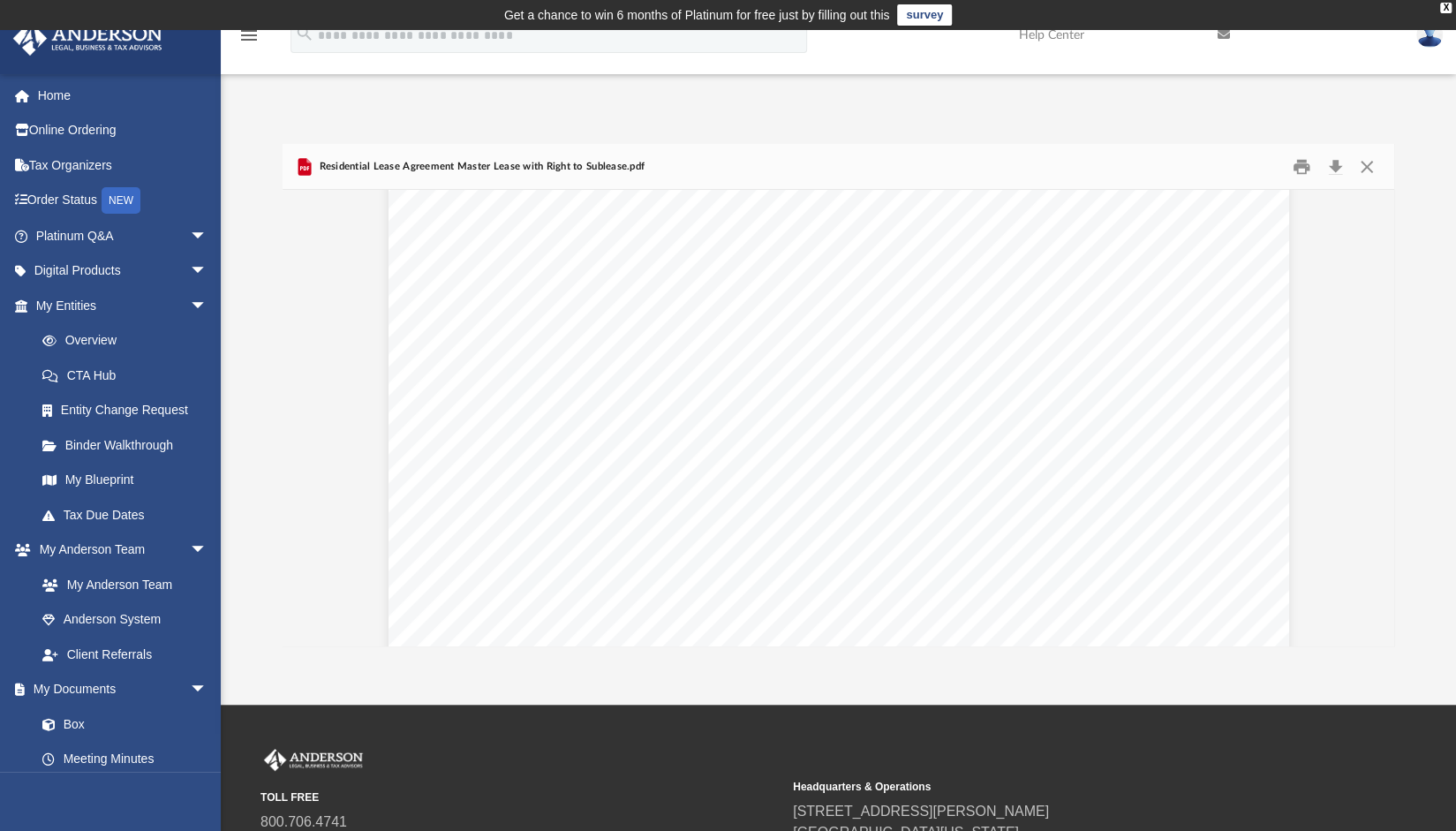
scroll to position [0, 0]
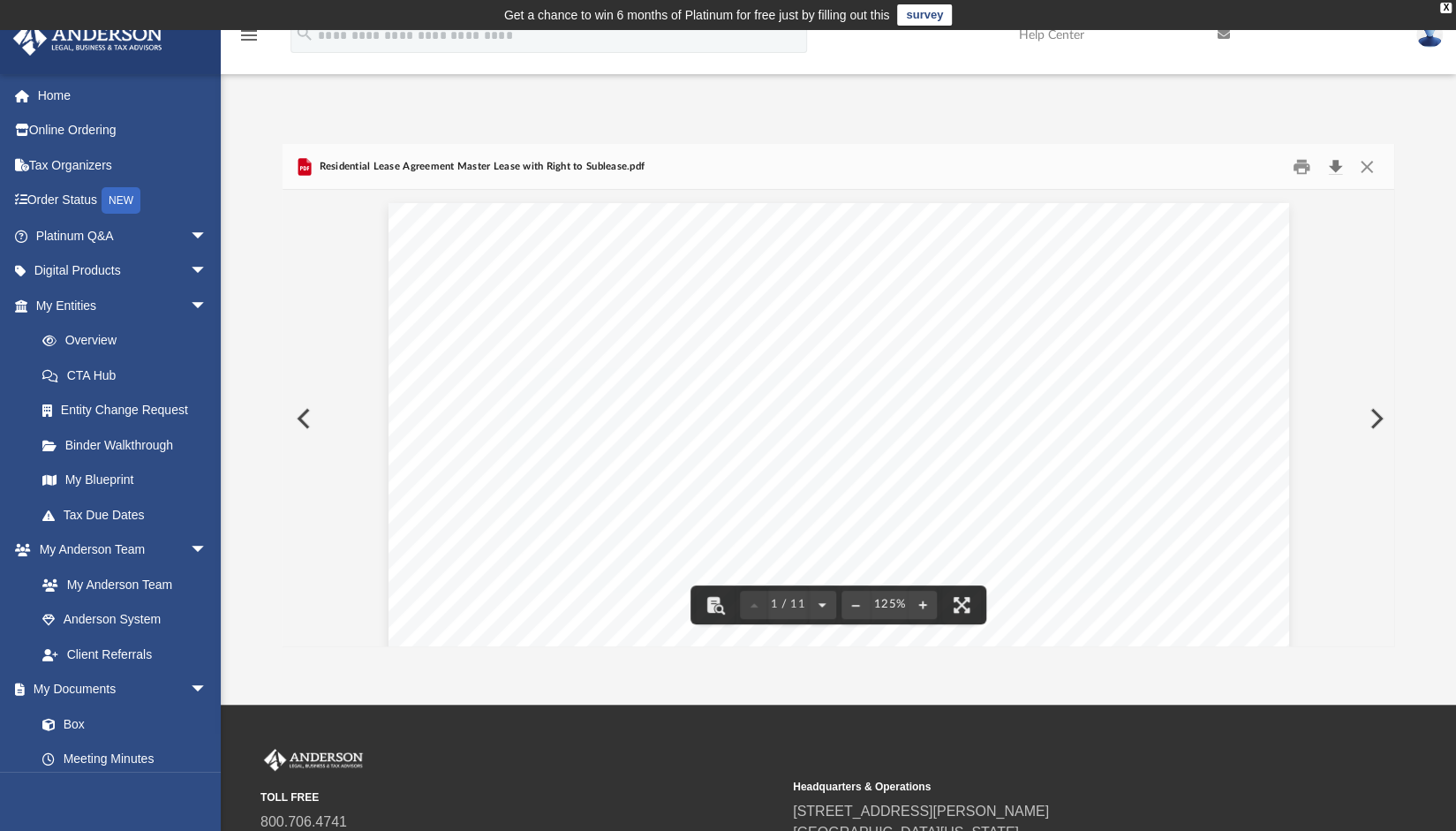
click at [1334, 162] on button "Download" at bounding box center [1334, 166] width 31 height 28
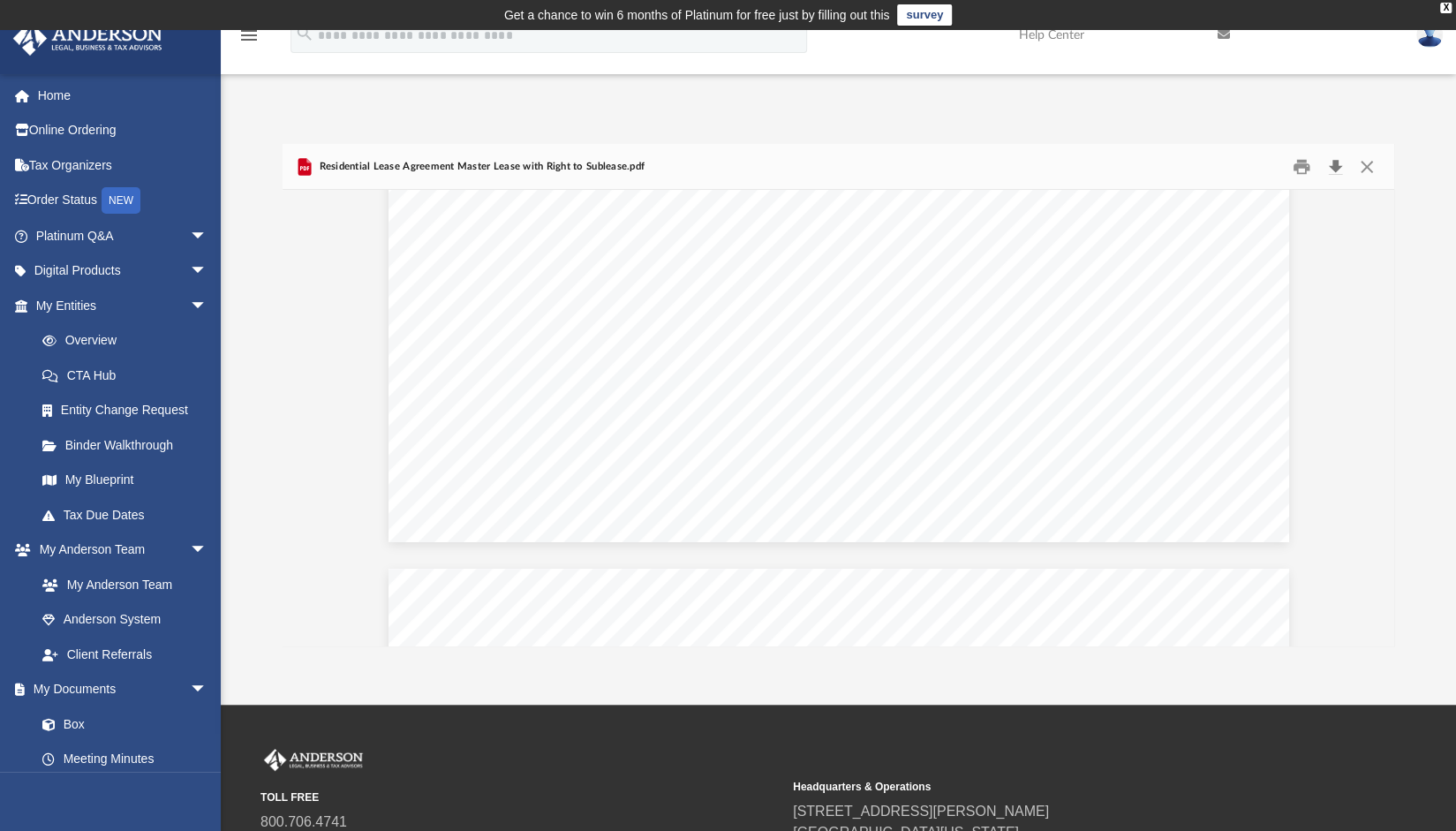
scroll to position [4394, 0]
click at [304, 167] on icon "Preview" at bounding box center [304, 168] width 9 height 5
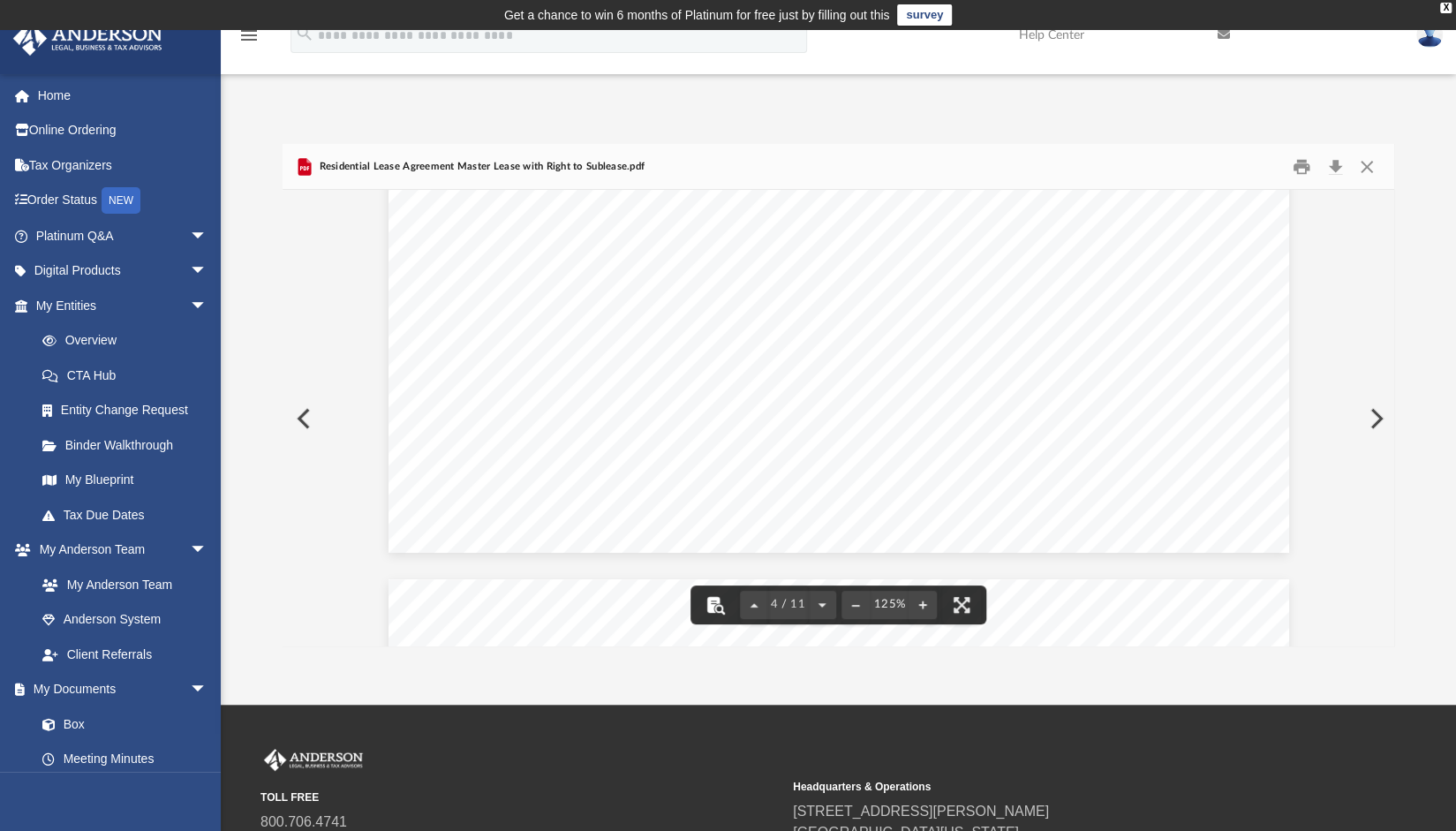
click at [717, 602] on button "File preview" at bounding box center [715, 605] width 39 height 39
